Goal: Information Seeking & Learning: Learn about a topic

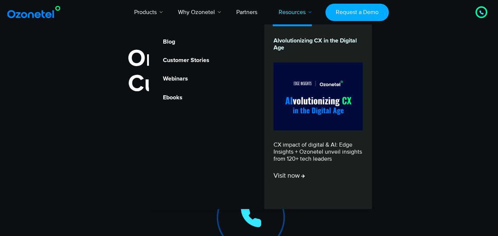
click at [279, 13] on link "Resources" at bounding box center [292, 12] width 48 height 24
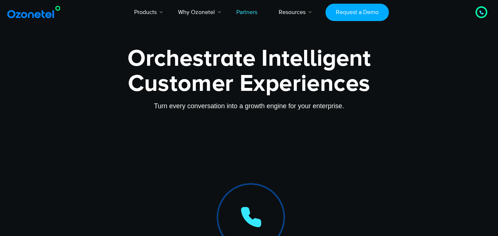
click at [236, 7] on link "Partners" at bounding box center [247, 12] width 42 height 24
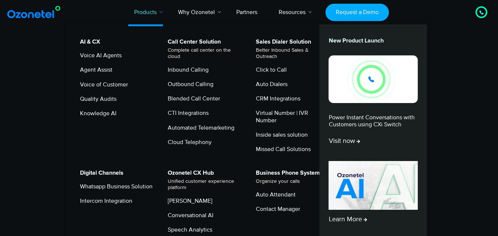
click at [141, 8] on link "Products" at bounding box center [146, 12] width 44 height 24
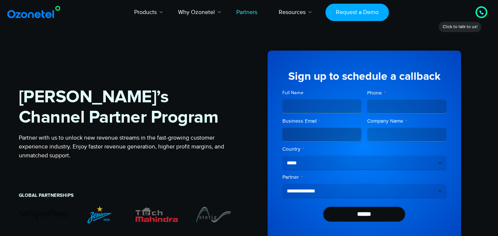
click at [469, 111] on div "**********" at bounding box center [364, 145] width 230 height 213
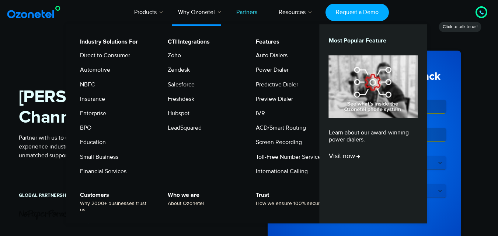
click at [192, 16] on li "Why Ozonetel Industry Solutions For Direct to Consumer Automotive NBFC Insuranc…" at bounding box center [196, 12] width 58 height 24
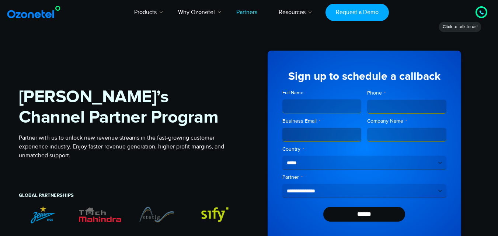
click at [491, 103] on section "[PERSON_NAME]’s Channel Partner Program Partner with us to unlock new revenue s…" at bounding box center [249, 145] width 498 height 213
click at [249, 15] on link "Partners" at bounding box center [247, 12] width 42 height 24
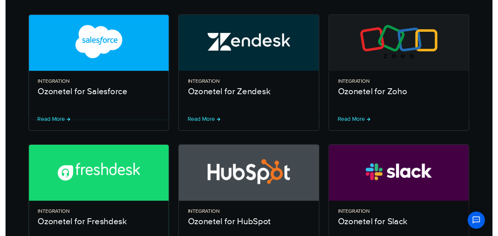
scroll to position [44, 0]
